Goal: Book appointment/travel/reservation

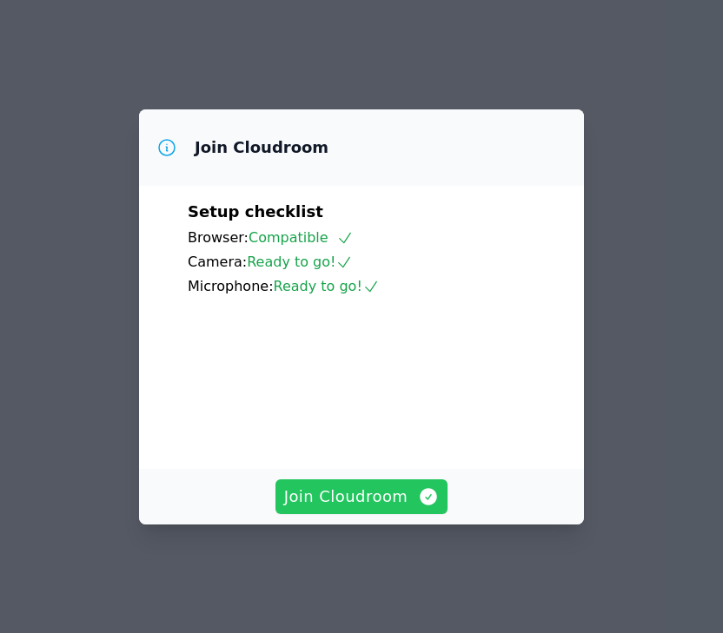
click at [365, 514] on button "Join Cloudroom" at bounding box center [361, 497] width 173 height 35
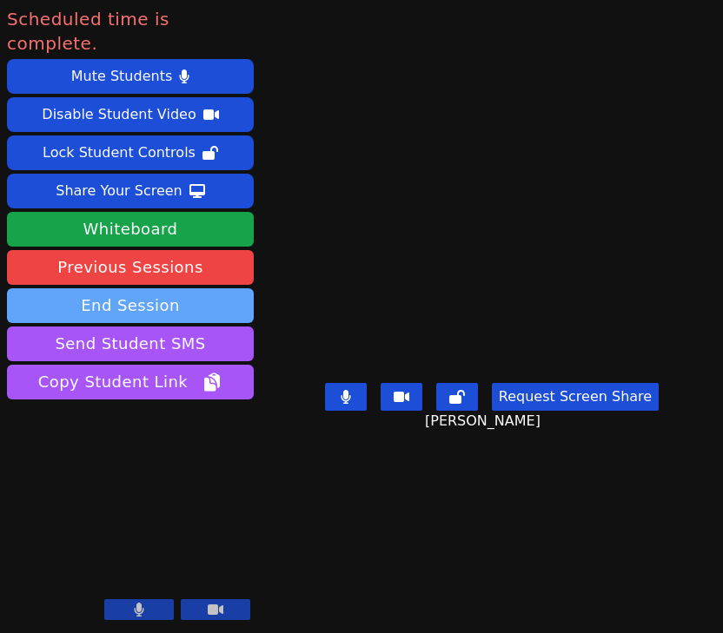
click at [197, 288] on button "End Session" at bounding box center [130, 305] width 247 height 35
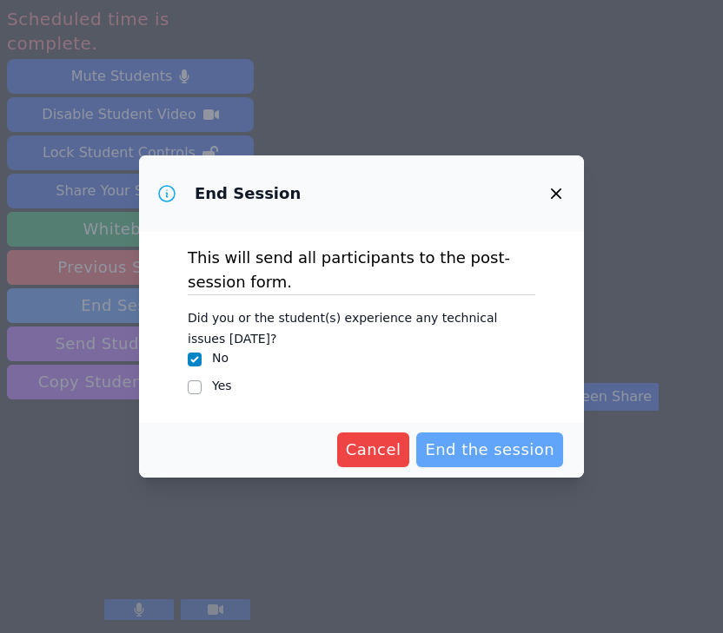
click at [477, 447] on span "End the session" at bounding box center [489, 450] width 129 height 24
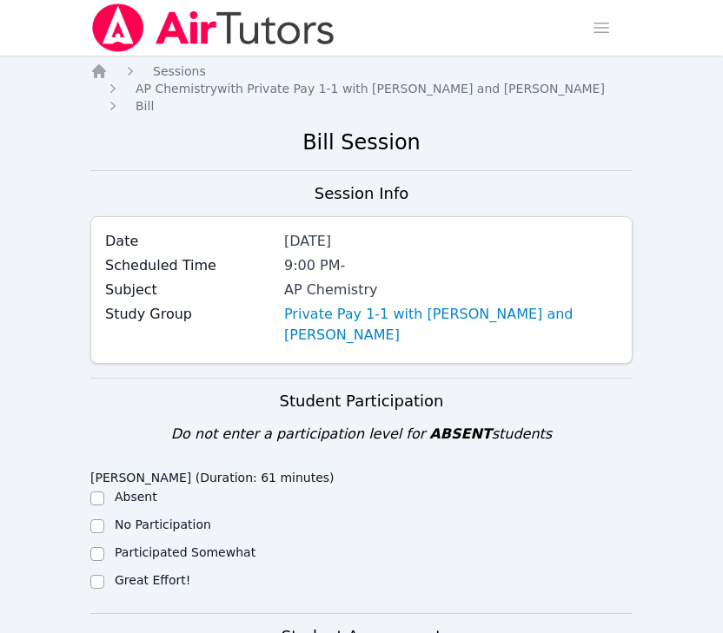
scroll to position [390, 0]
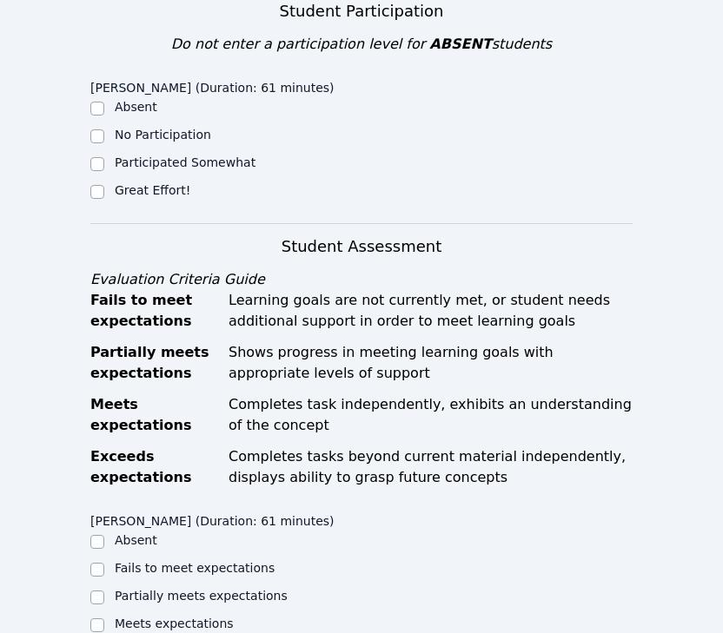
click at [169, 194] on label "Great Effort!" at bounding box center [153, 190] width 76 height 14
click at [104, 194] on input "Great Effort!" at bounding box center [97, 192] width 14 height 14
checkbox input "true"
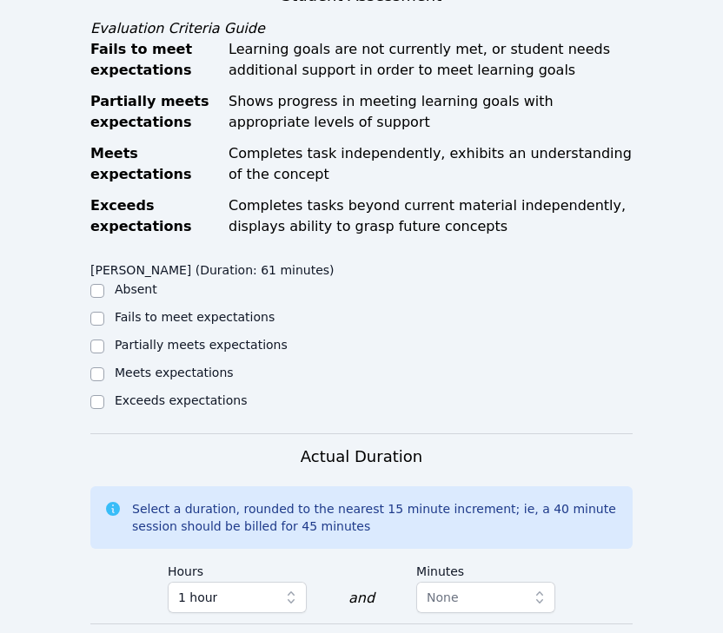
click at [156, 374] on label "Meets expectations" at bounding box center [174, 373] width 119 height 14
click at [104, 374] on input "Meets expectations" at bounding box center [97, 375] width 14 height 14
checkbox input "true"
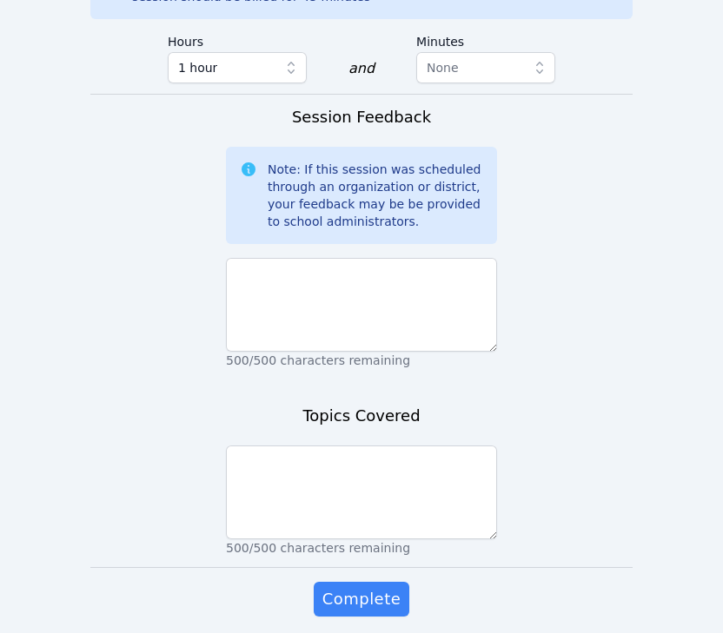
click at [337, 374] on div "Session Feedback Note: If this session was scheduled through an organization or…" at bounding box center [361, 242] width 271 height 275
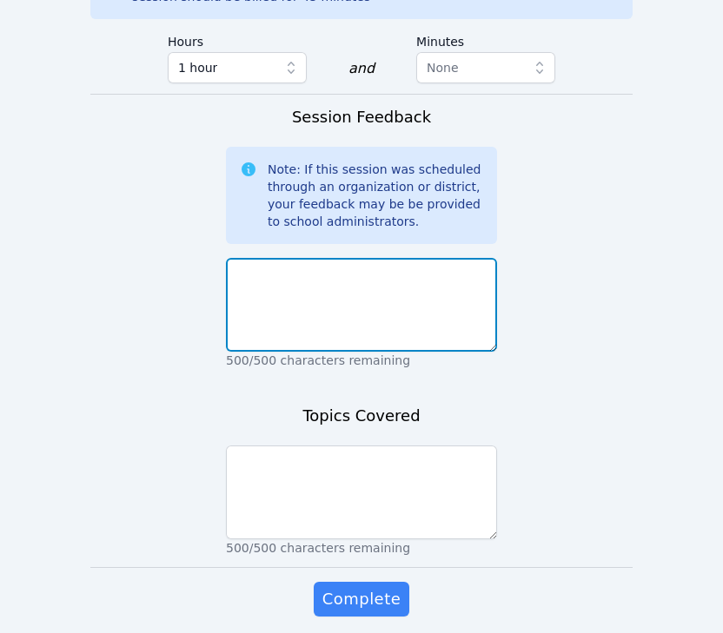
click at [324, 328] on textarea at bounding box center [361, 305] width 271 height 94
type textarea "l"
type textarea "k"
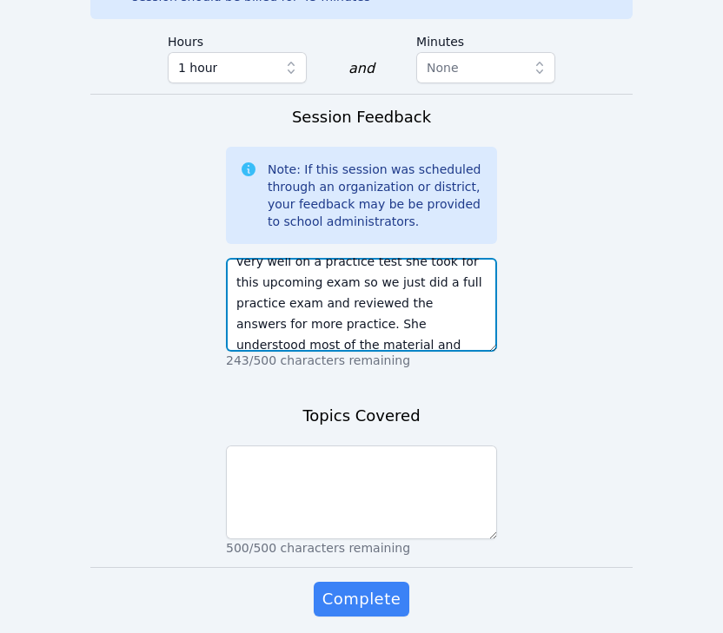
scroll to position [54, 0]
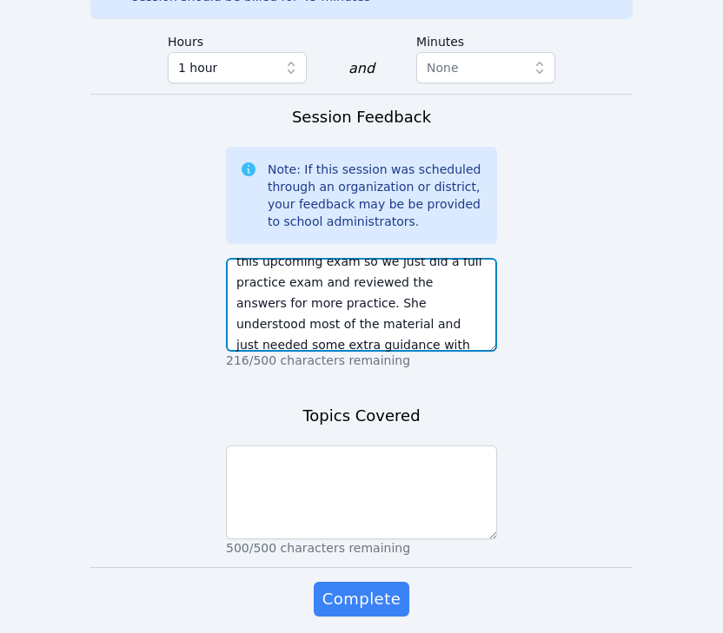
click at [346, 322] on textarea "[PERSON_NAME] informed me she did very well on a practice test she took for thi…" at bounding box center [361, 305] width 271 height 94
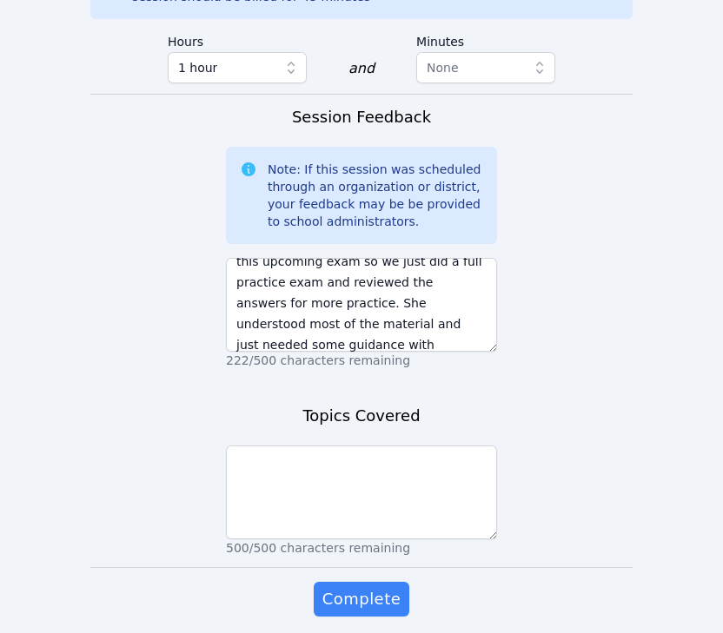
click at [434, 364] on p "222/500 characters remaining" at bounding box center [361, 360] width 271 height 17
click at [426, 351] on textarea "[PERSON_NAME] informed me she did very well on a practice test she took for thi…" at bounding box center [361, 305] width 271 height 94
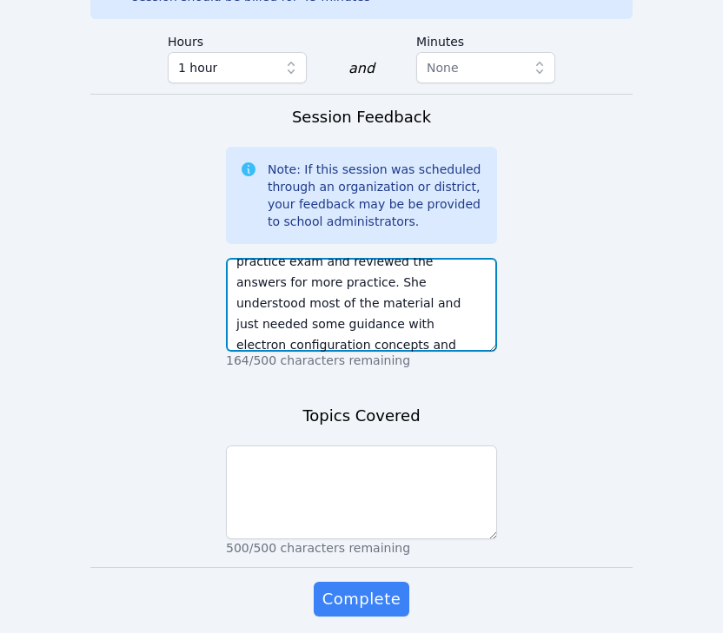
scroll to position [96, 0]
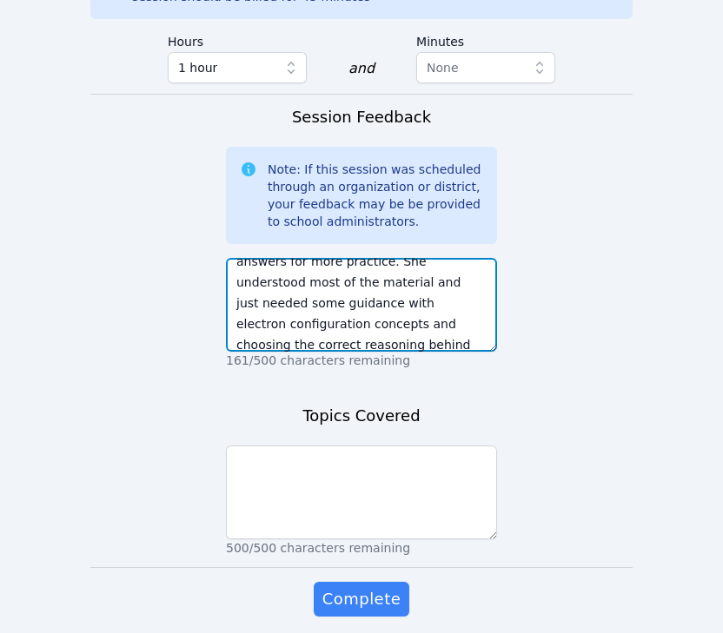
type textarea "[PERSON_NAME] informed me she did very well on a practice test she took for thi…"
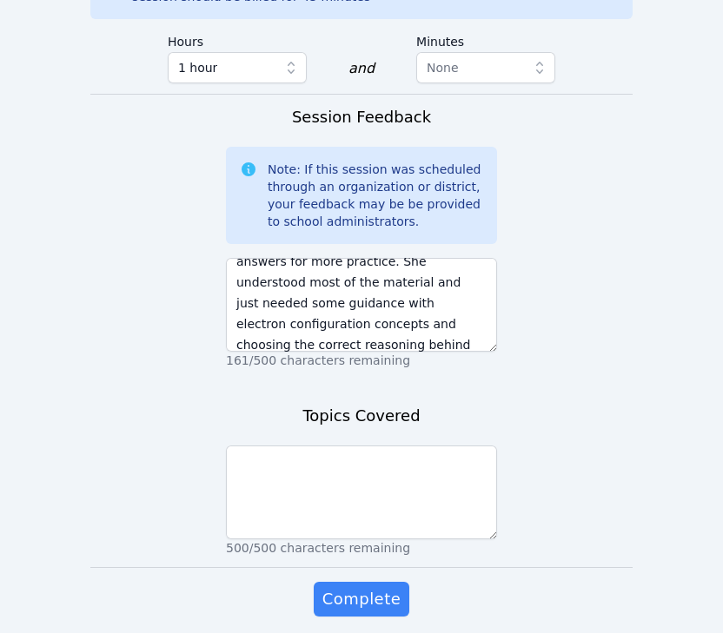
click at [361, 438] on div "Topics Covered 500/500 characters remaining" at bounding box center [361, 485] width 271 height 163
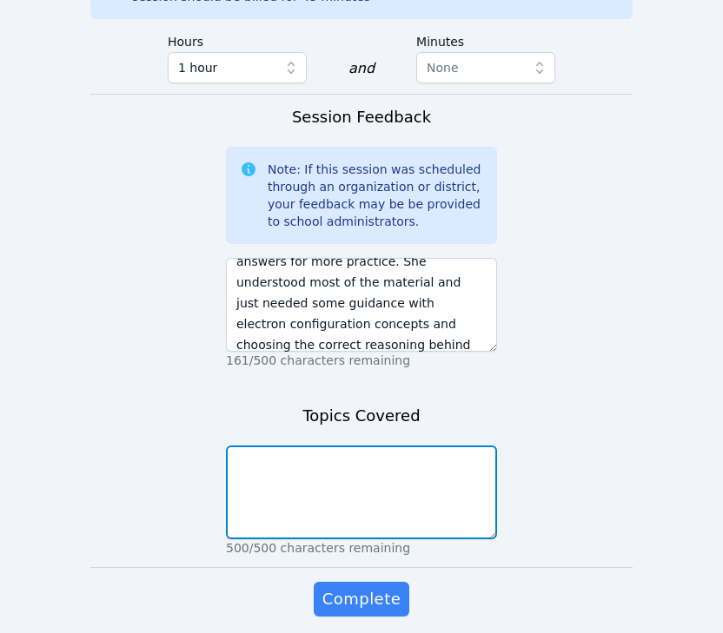
click at [424, 475] on textarea at bounding box center [361, 493] width 271 height 94
click at [286, 450] on textarea "review of Unit 1 exam" at bounding box center [361, 493] width 271 height 94
click at [288, 458] on textarea "review of Unit 1 exam" at bounding box center [361, 493] width 271 height 94
type textarea "review for Unit 1 exam"
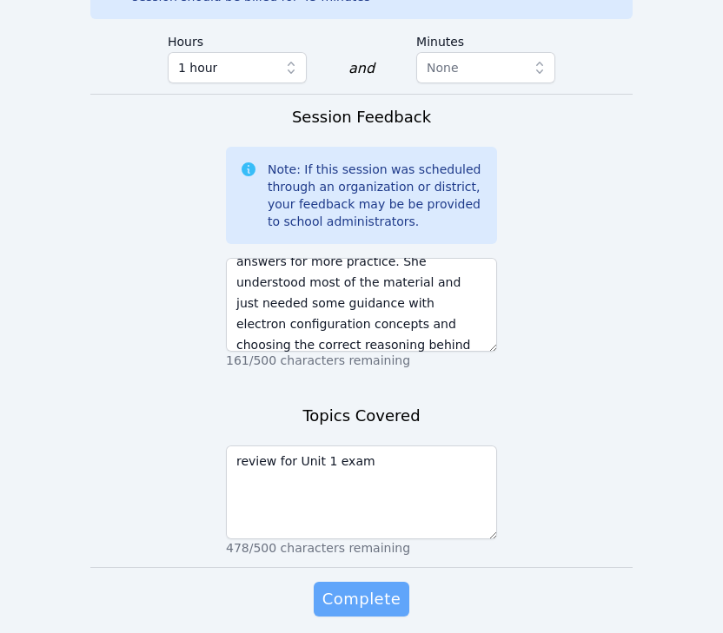
click at [361, 613] on button "Complete" at bounding box center [362, 599] width 96 height 35
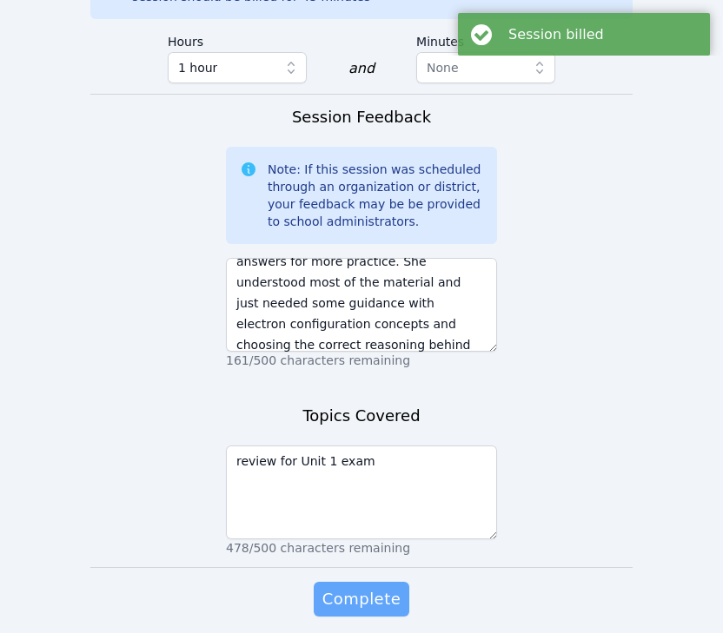
scroll to position [0, 0]
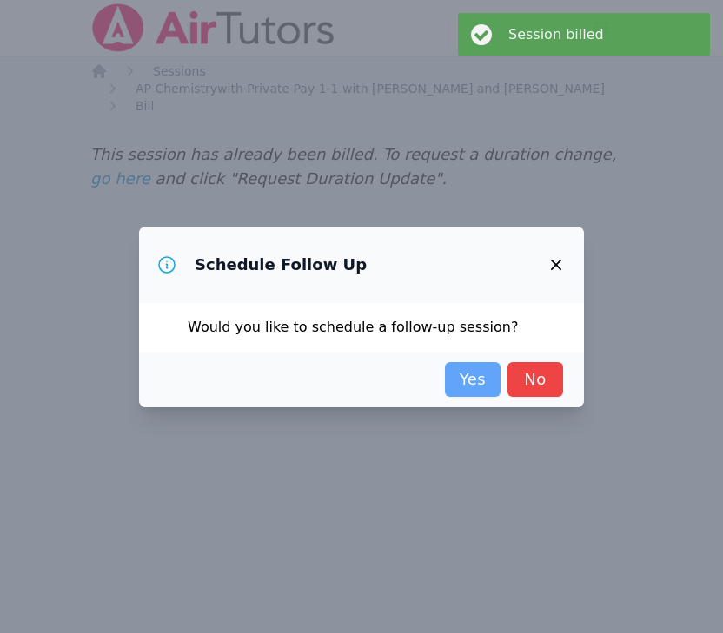
click at [485, 375] on link "Yes" at bounding box center [473, 379] width 56 height 35
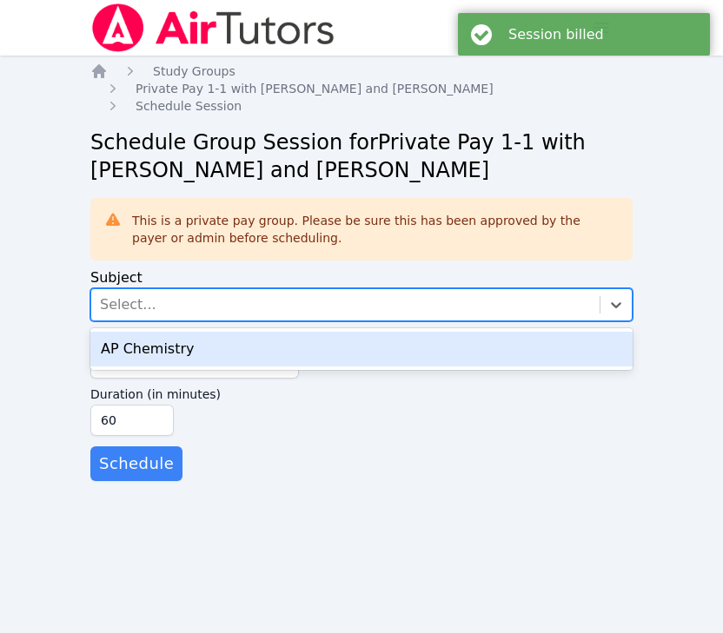
click at [349, 299] on div "Select..." at bounding box center [345, 304] width 508 height 31
click at [302, 349] on div "AP Chemistry" at bounding box center [361, 349] width 542 height 35
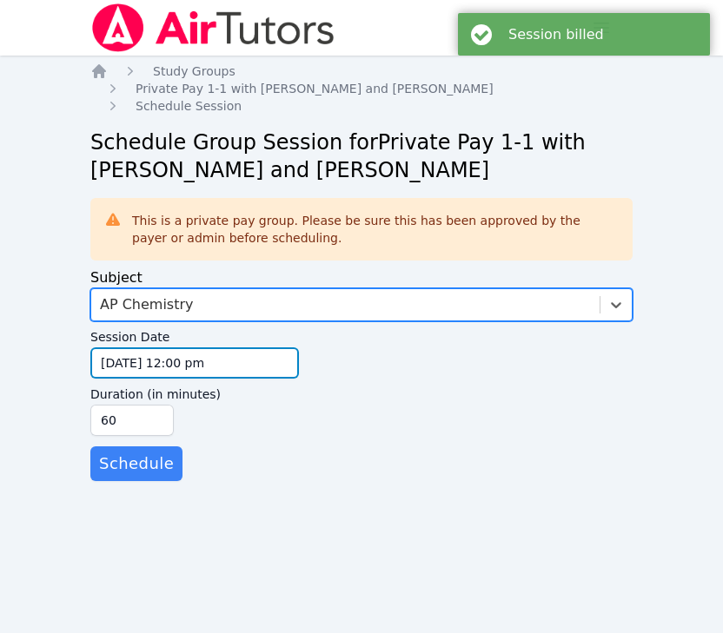
click at [218, 366] on input "[DATE] 12:00 pm" at bounding box center [194, 363] width 209 height 31
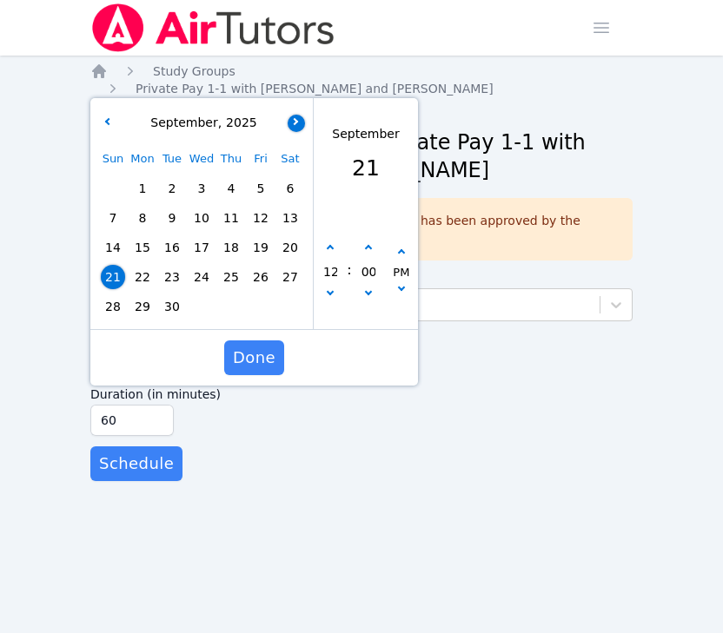
click at [296, 125] on button "button" at bounding box center [296, 123] width 17 height 17
click at [196, 189] on span "1" at bounding box center [201, 188] width 24 height 24
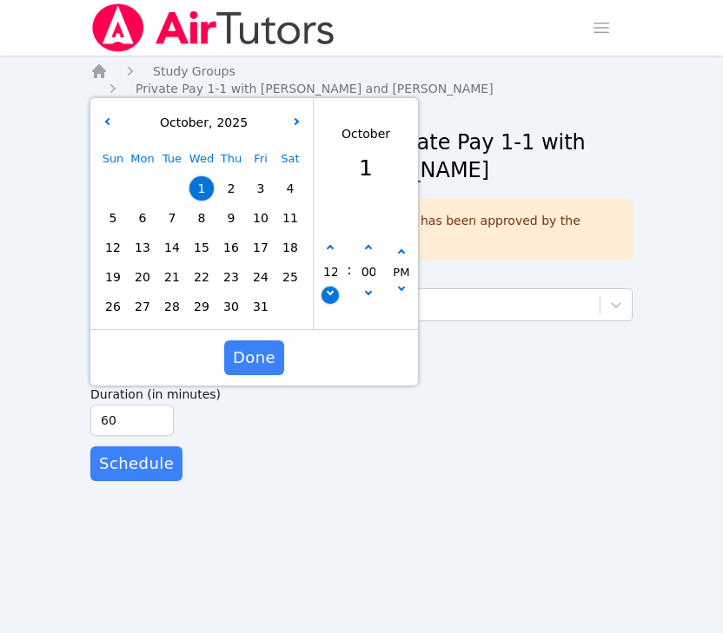
click at [326, 295] on button "button" at bounding box center [329, 295] width 17 height 17
type input "[DATE] 11:00 am"
type input "11"
click at [326, 295] on button "button" at bounding box center [329, 295] width 17 height 17
type input "[DATE] 10:00 am"
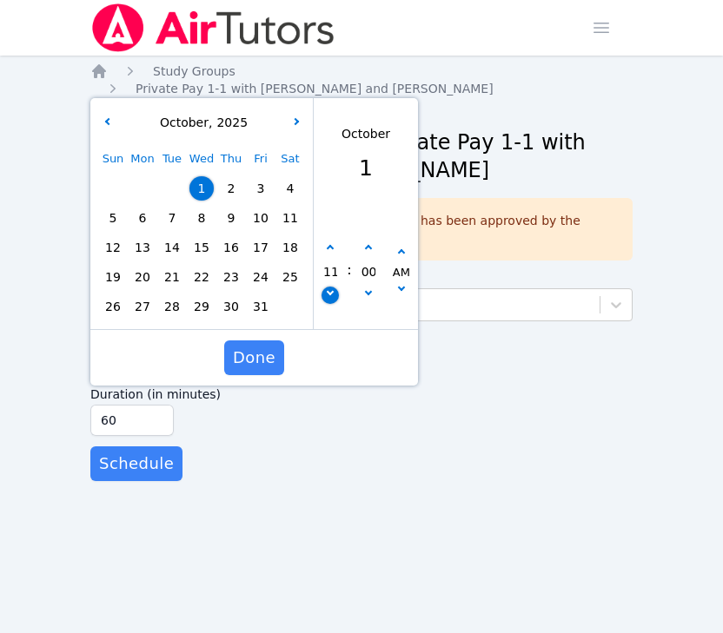
type input "10"
click at [326, 295] on button "button" at bounding box center [329, 295] width 17 height 17
type input "[DATE] 09:00 am"
type input "09"
click at [333, 240] on button "button" at bounding box center [329, 248] width 17 height 17
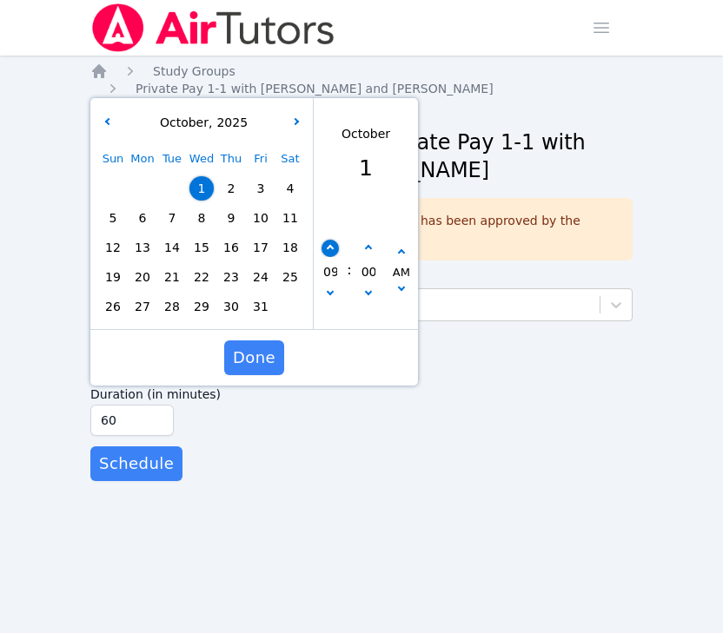
type input "[DATE] 10:00 am"
type input "10"
click at [402, 255] on icon "button" at bounding box center [401, 252] width 7 height 7
type input "[DATE] 10:00 pm"
click at [295, 343] on div "Done" at bounding box center [254, 358] width 328 height 56
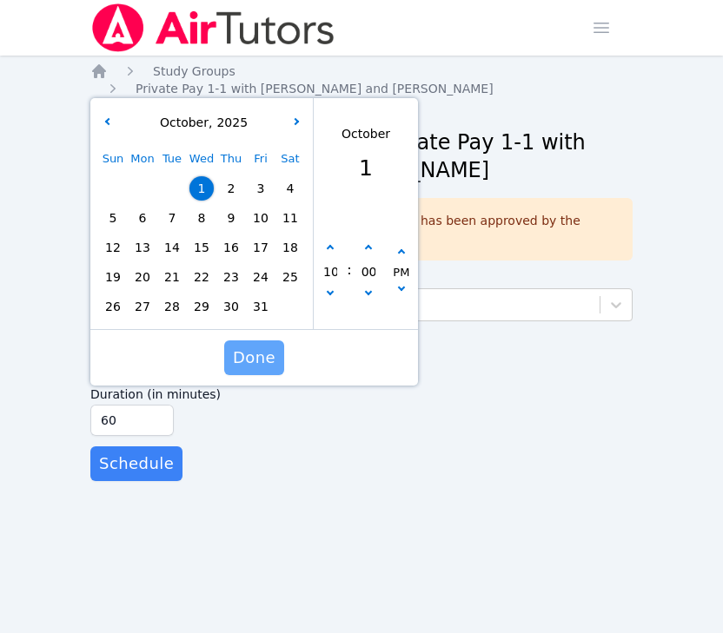
click at [258, 353] on span "Done" at bounding box center [254, 358] width 43 height 24
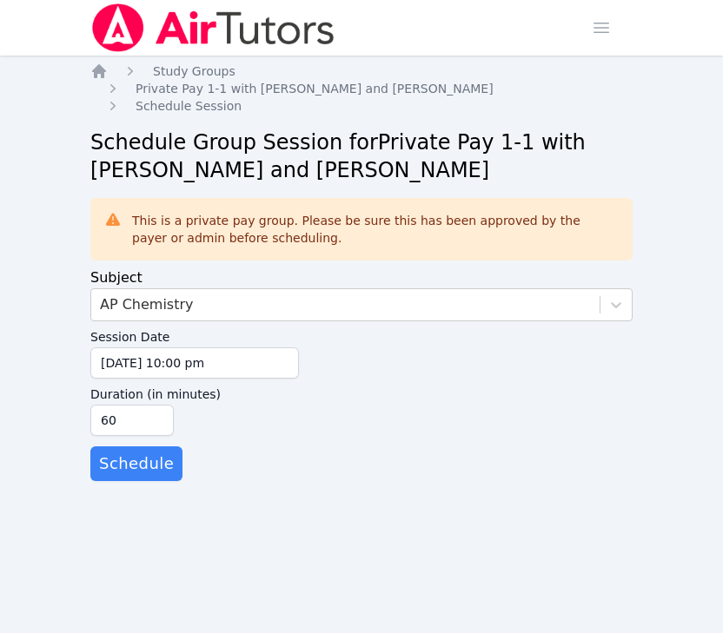
click at [249, 473] on form "Subject AP Chemistry Session Date [DATE] 10:00 pm [DATE] 10:00 pm Duration (in …" at bounding box center [361, 375] width 542 height 214
click at [158, 481] on div "Home Study Groups Private Pay 1-1 with [PERSON_NAME] and [PERSON_NAME] Schedule…" at bounding box center [361, 290] width 542 height 454
click at [137, 461] on span "Schedule" at bounding box center [136, 464] width 75 height 24
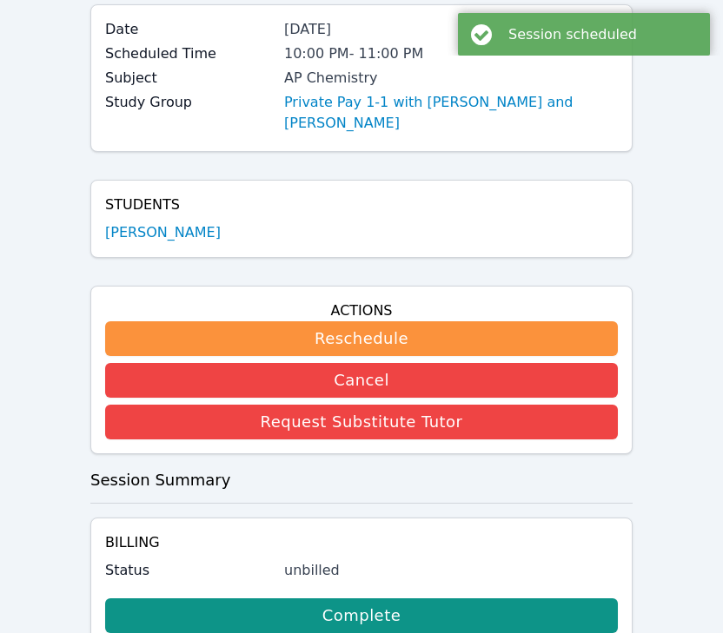
scroll to position [400, 0]
